Goal: Book appointment/travel/reservation

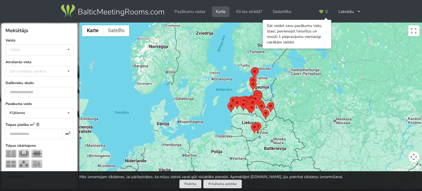
click at [117, 12] on img at bounding box center [112, 10] width 105 height 15
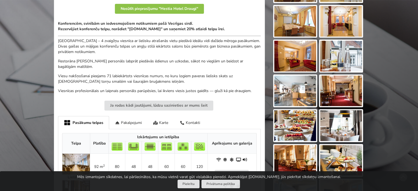
scroll to position [275, 0]
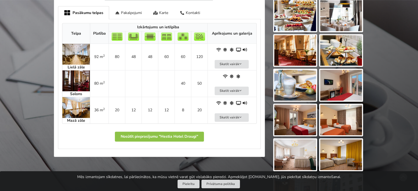
click at [72, 80] on img at bounding box center [75, 80] width 27 height 21
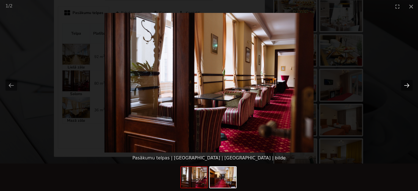
click at [409, 86] on button "Next slide" at bounding box center [407, 85] width 12 height 11
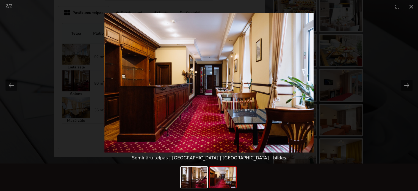
click at [393, 114] on picture at bounding box center [209, 83] width 418 height 140
click at [187, 180] on img at bounding box center [194, 177] width 26 height 21
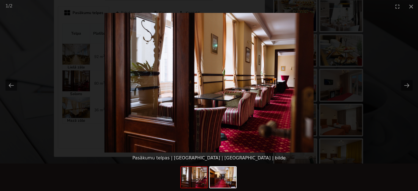
scroll to position [0, 0]
click at [414, 83] on picture at bounding box center [209, 83] width 418 height 140
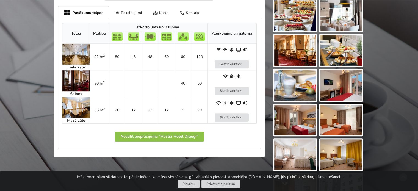
click at [79, 103] on img at bounding box center [75, 107] width 27 height 21
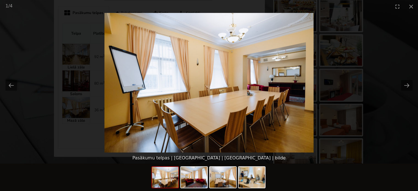
click at [411, 137] on picture at bounding box center [209, 83] width 418 height 140
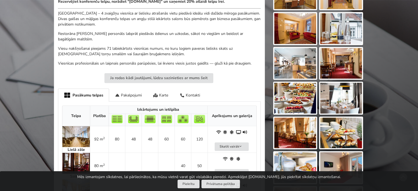
scroll to position [55, 0]
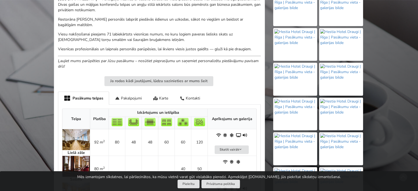
scroll to position [129, 0]
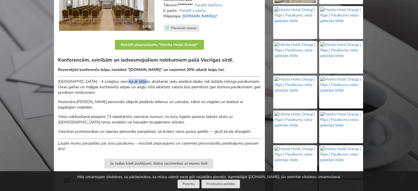
click at [174, 88] on p "[GEOGRAPHIC_DATA] – 4 zvaigžņu viesnīca ar lielisku atrašanās vietu piedāvā ide…" at bounding box center [159, 87] width 203 height 16
click at [187, 90] on p "[GEOGRAPHIC_DATA] – 4 zvaigžņu viesnīca ar lielisku atrašanās vietu piedāvā ide…" at bounding box center [159, 87] width 203 height 16
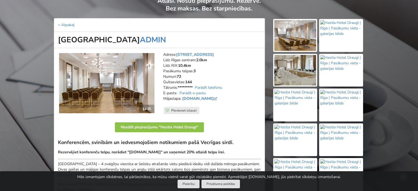
scroll to position [0, 0]
